Goal: Information Seeking & Learning: Check status

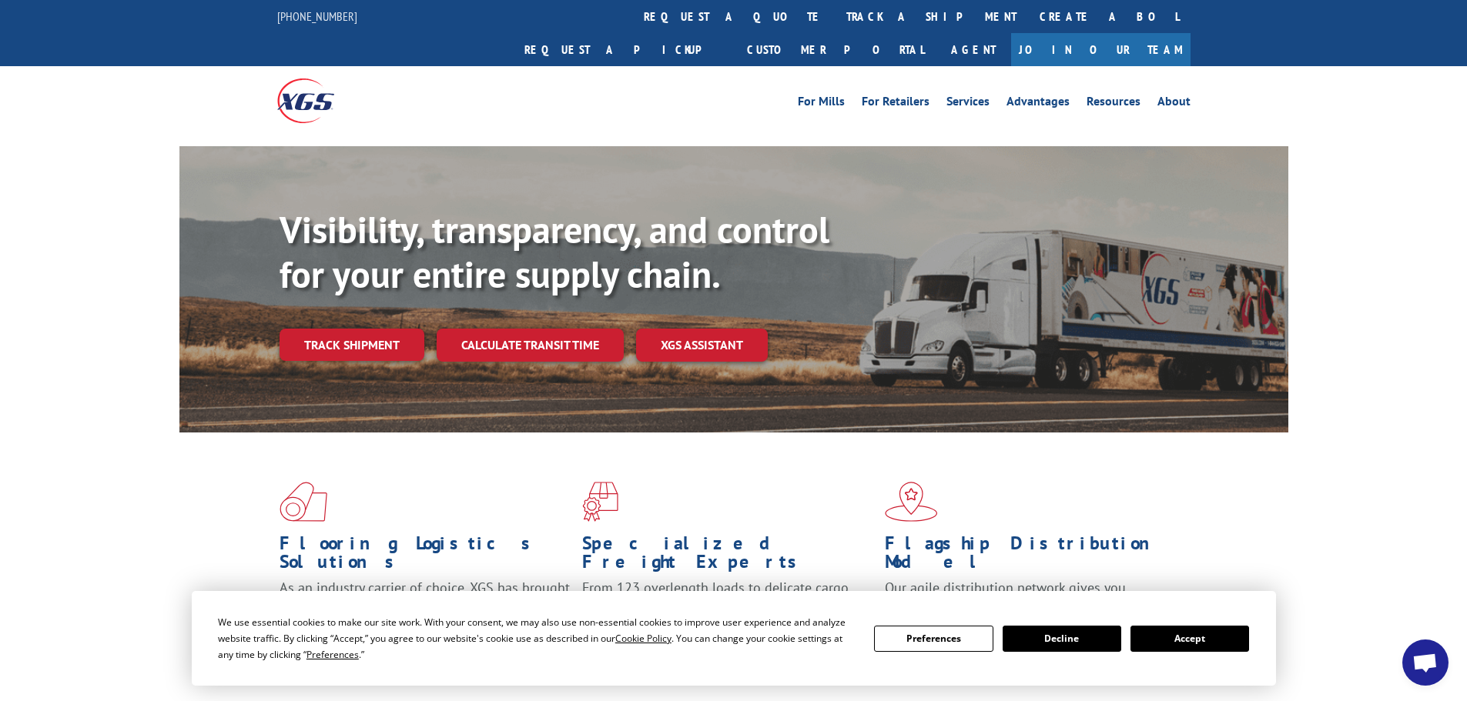
click at [1185, 641] on button "Accept" at bounding box center [1189, 639] width 119 height 26
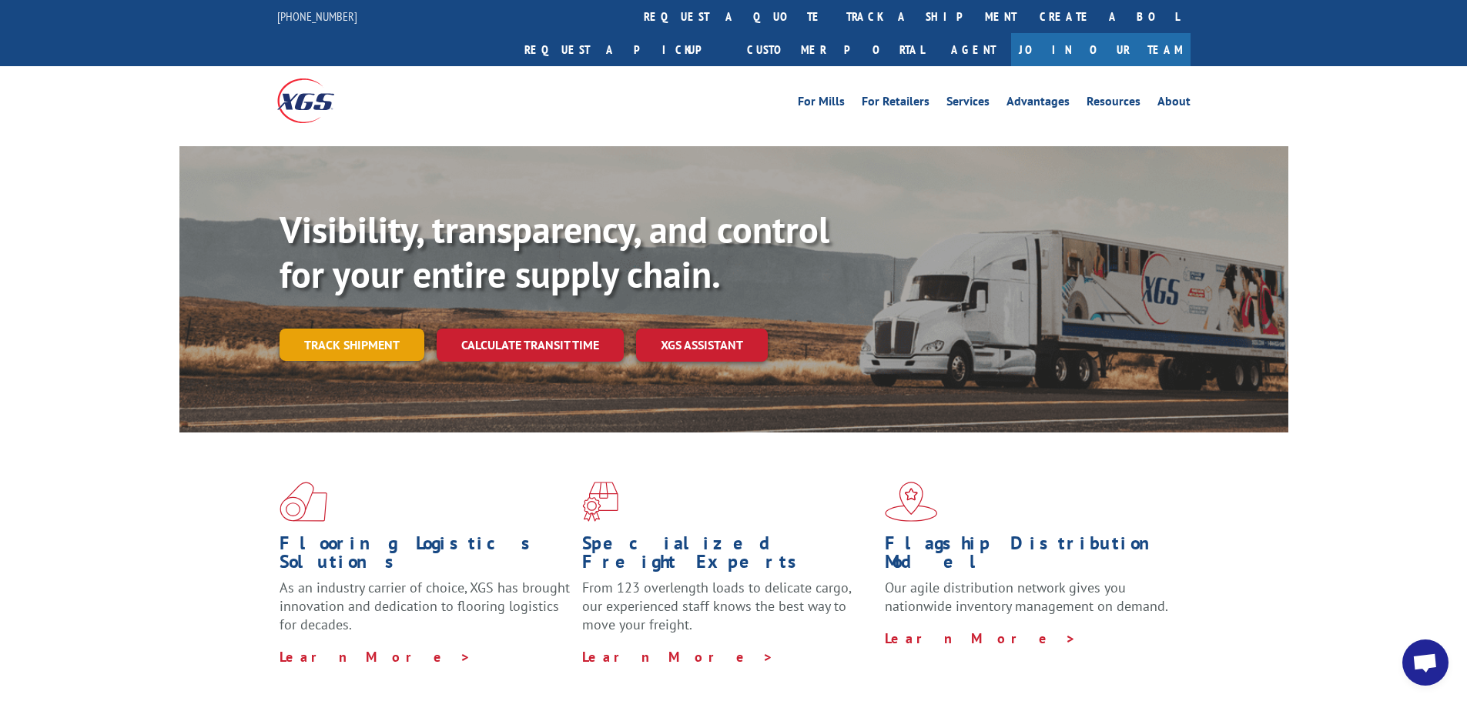
click at [383, 329] on link "Track shipment" at bounding box center [351, 345] width 145 height 32
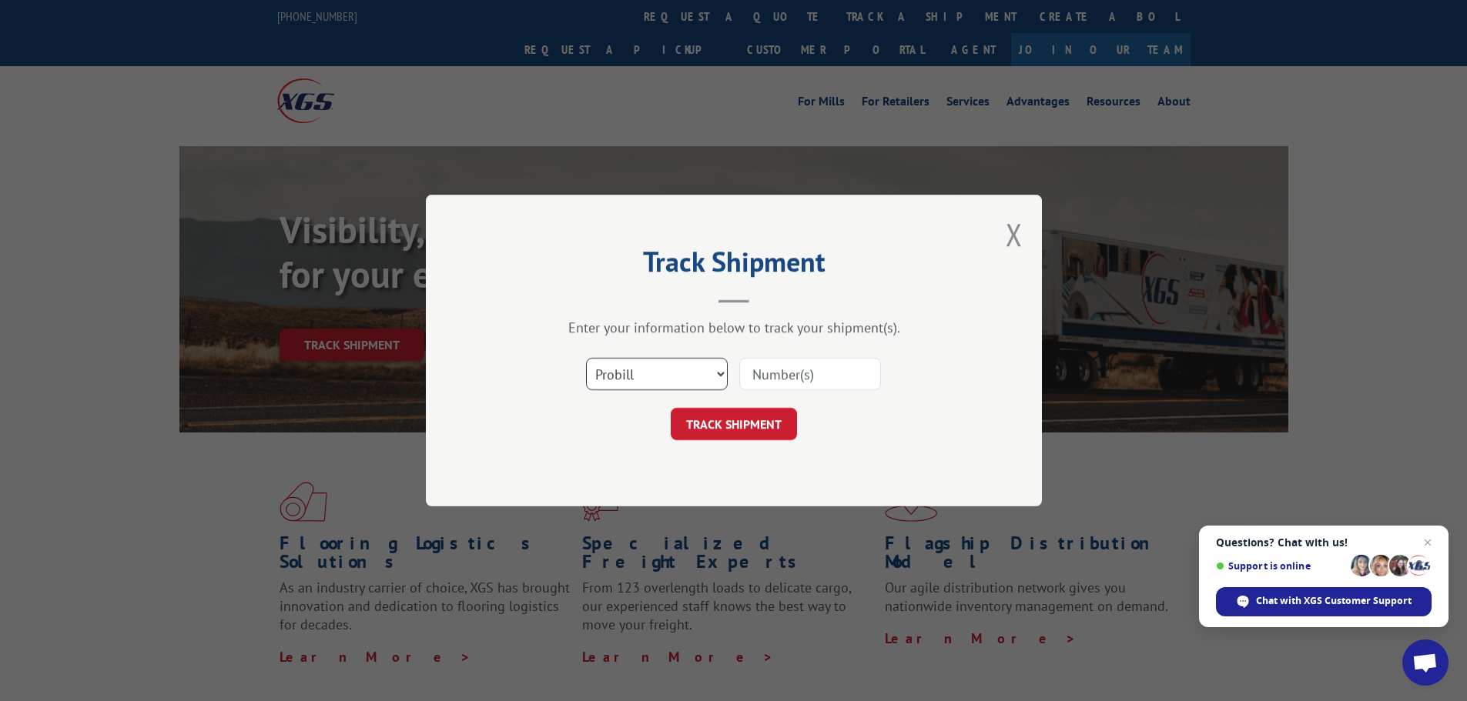
click at [674, 370] on select "Select category... Probill BOL PO" at bounding box center [657, 374] width 142 height 32
select select "bol"
click at [586, 358] on select "Select category... Probill BOL PO" at bounding box center [657, 374] width 142 height 32
click at [775, 373] on input at bounding box center [810, 374] width 142 height 32
paste input "6025223"
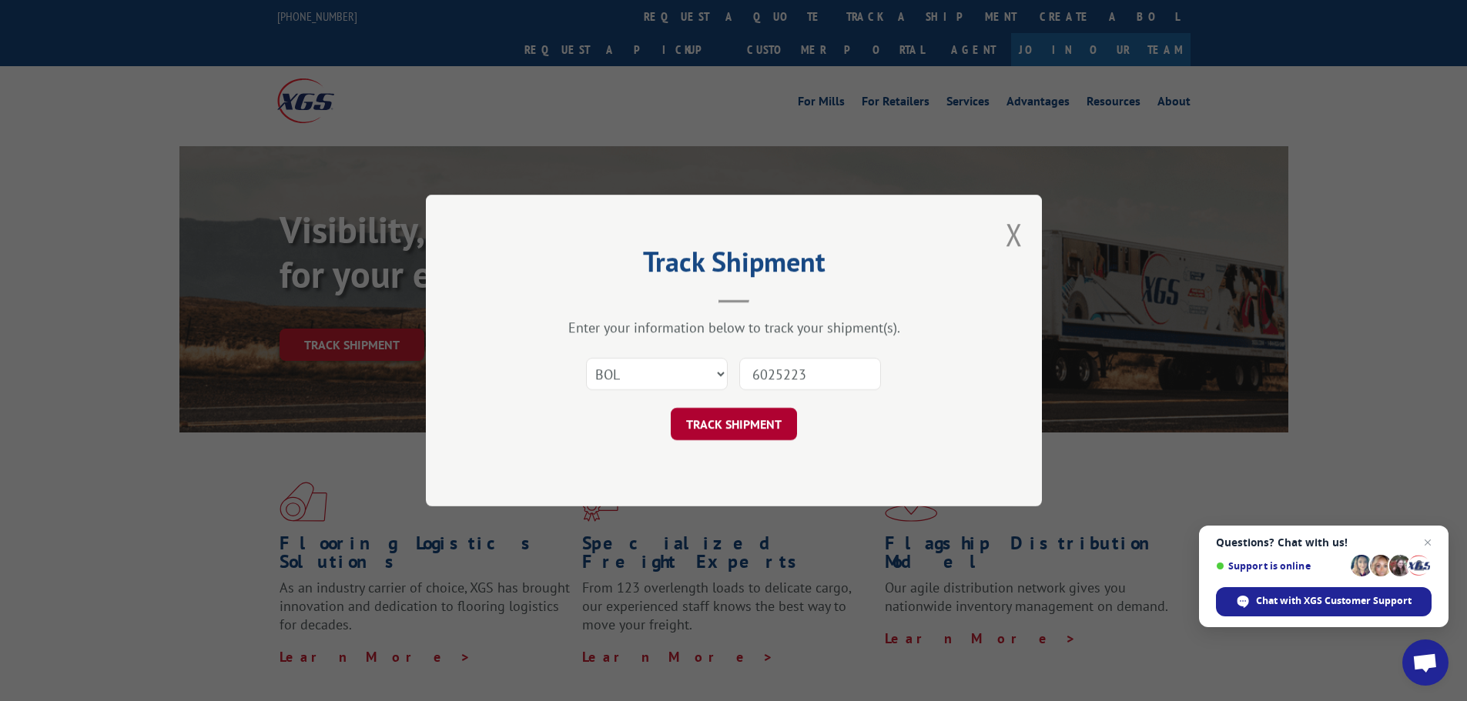
type input "6025223"
click at [732, 427] on button "TRACK SHIPMENT" at bounding box center [734, 424] width 126 height 32
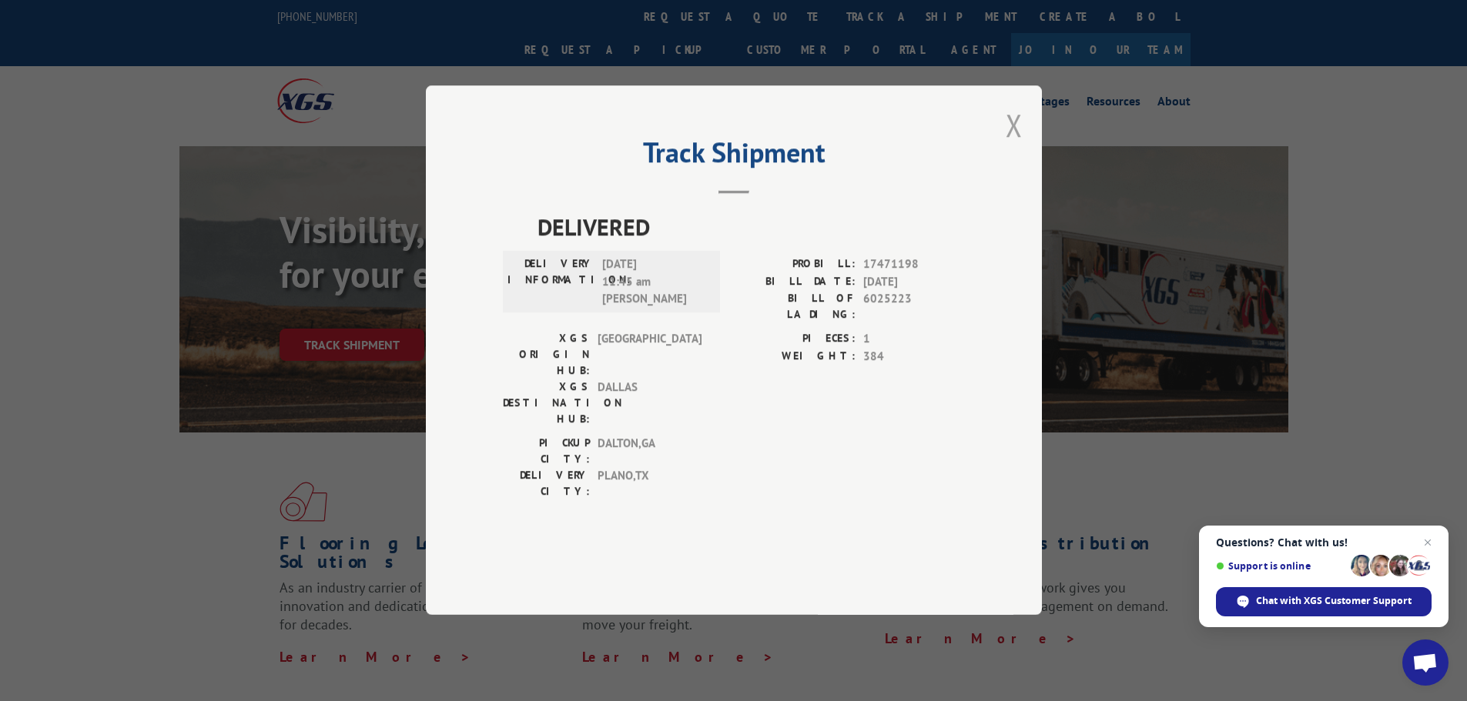
click at [1022, 146] on button "Close modal" at bounding box center [1014, 125] width 17 height 41
